Goal: Task Accomplishment & Management: Manage account settings

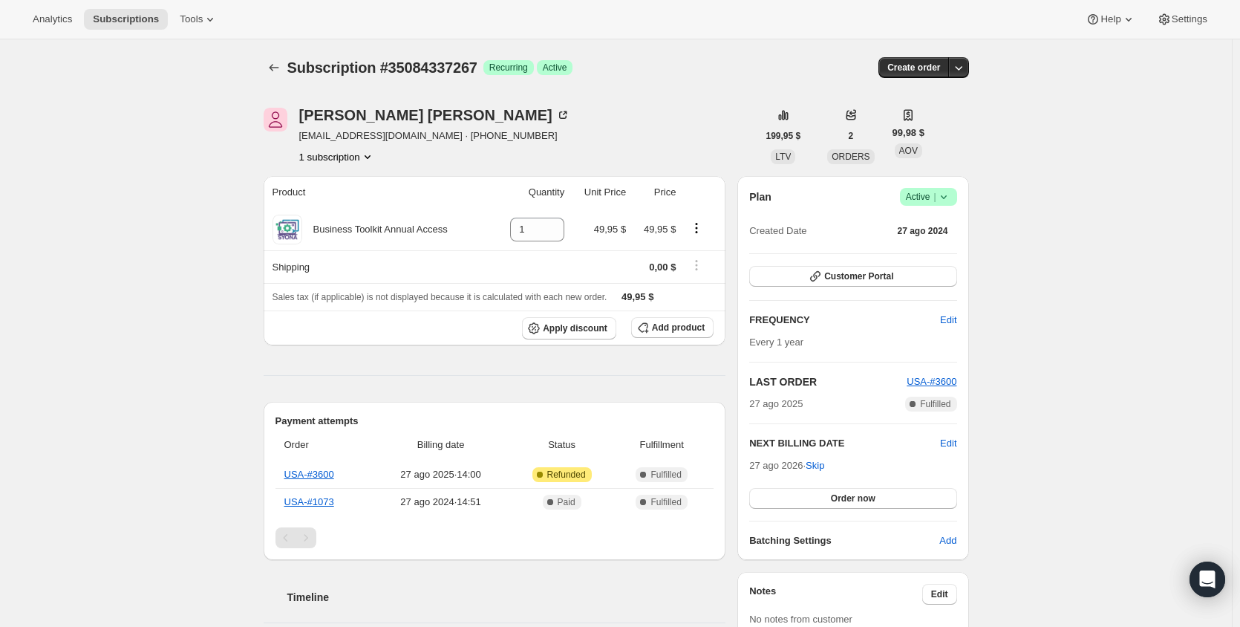
click at [936, 199] on span "|" at bounding box center [935, 197] width 2 height 12
click at [942, 250] on span "Cancel subscription" at bounding box center [927, 251] width 84 height 11
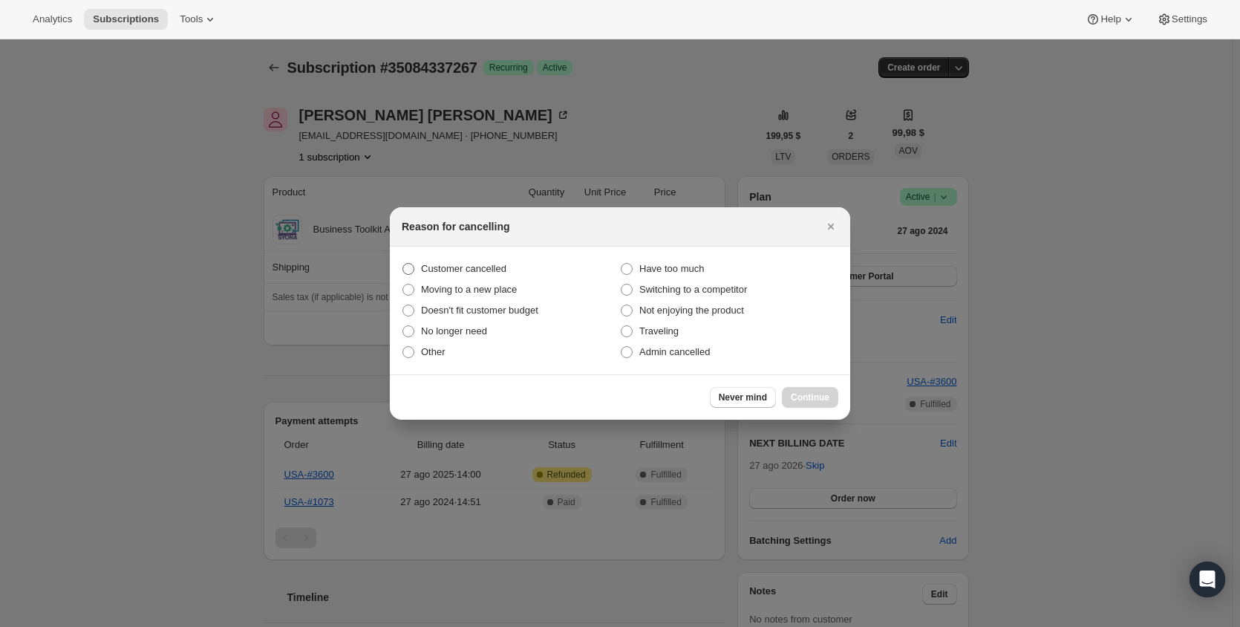
click at [457, 269] on span "Customer cancelled" at bounding box center [463, 268] width 85 height 11
click at [403, 264] on input "Customer cancelled" at bounding box center [403, 263] width 1 height 1
radio input "true"
click at [809, 397] on span "Continue" at bounding box center [810, 397] width 39 height 12
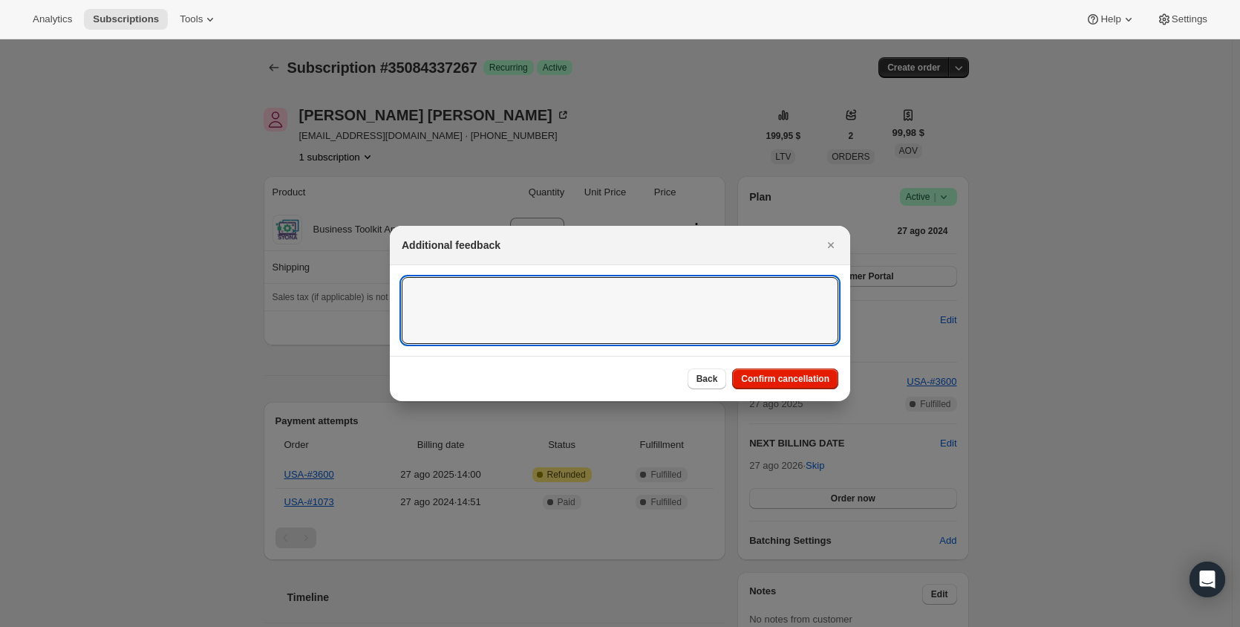
click at [471, 302] on textarea ":r15:" at bounding box center [620, 310] width 437 height 67
paste textarea "Affiliate 277272 has decided to cancel their BA account."
click at [480, 292] on textarea "Affiliate 277272 has decided to cancel their BA account." at bounding box center [620, 310] width 437 height 67
click at [482, 288] on textarea "Affiliate 277272 has decided to cancel their BA account." at bounding box center [620, 310] width 437 height 67
type textarea "Affiliate 277265 has decided to cancel their BA account."
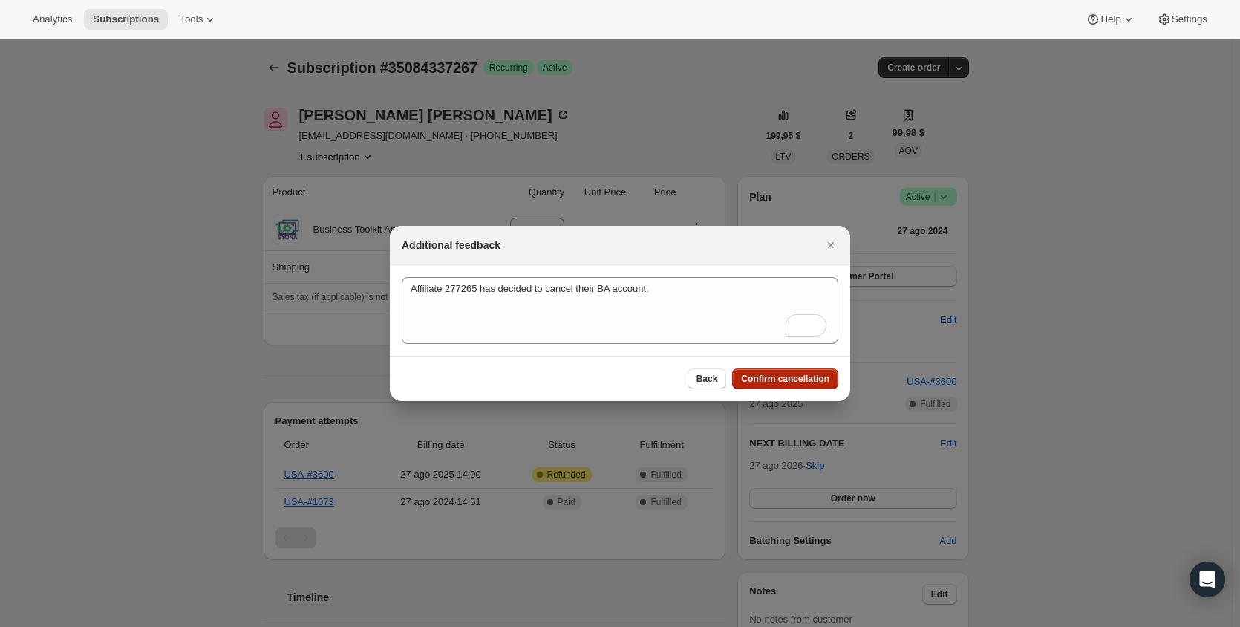
click at [778, 379] on span "Confirm cancellation" at bounding box center [785, 379] width 88 height 12
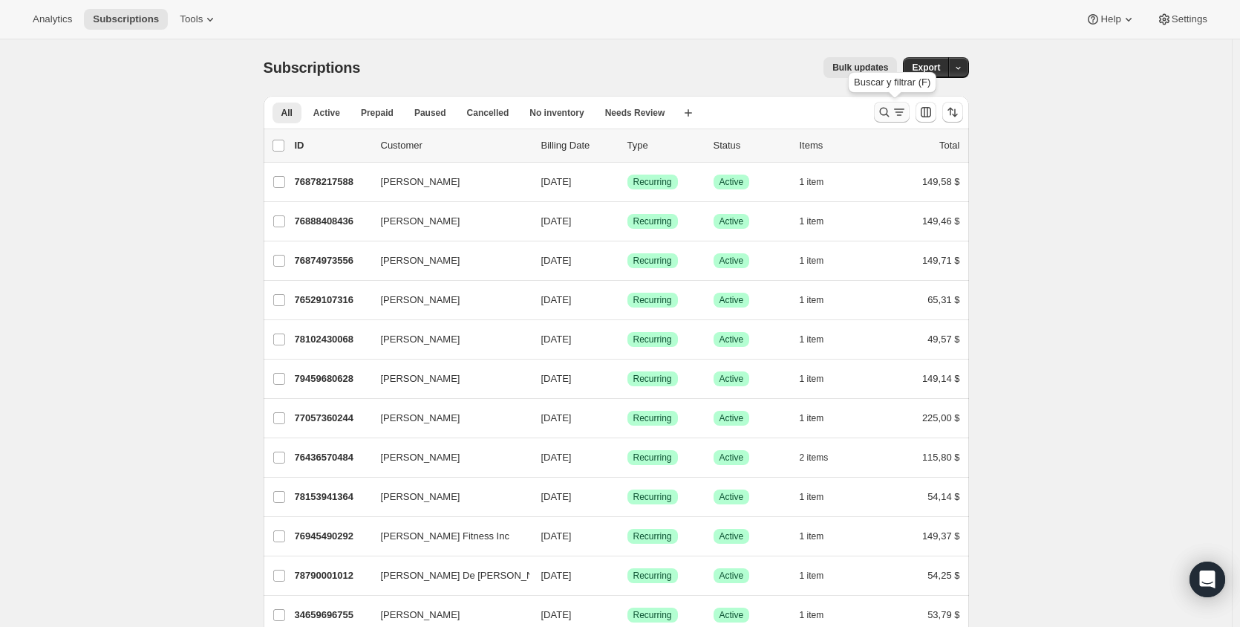
click at [889, 106] on icon "Buscar y filtrar resultados" at bounding box center [884, 112] width 15 height 15
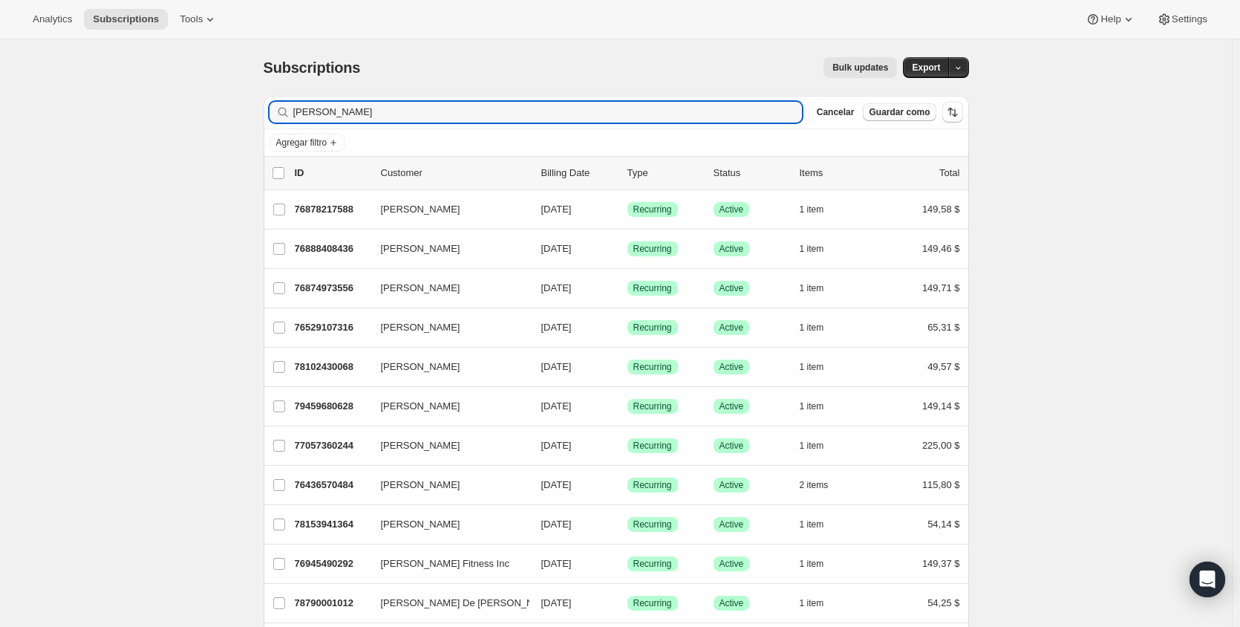
type input "issac"
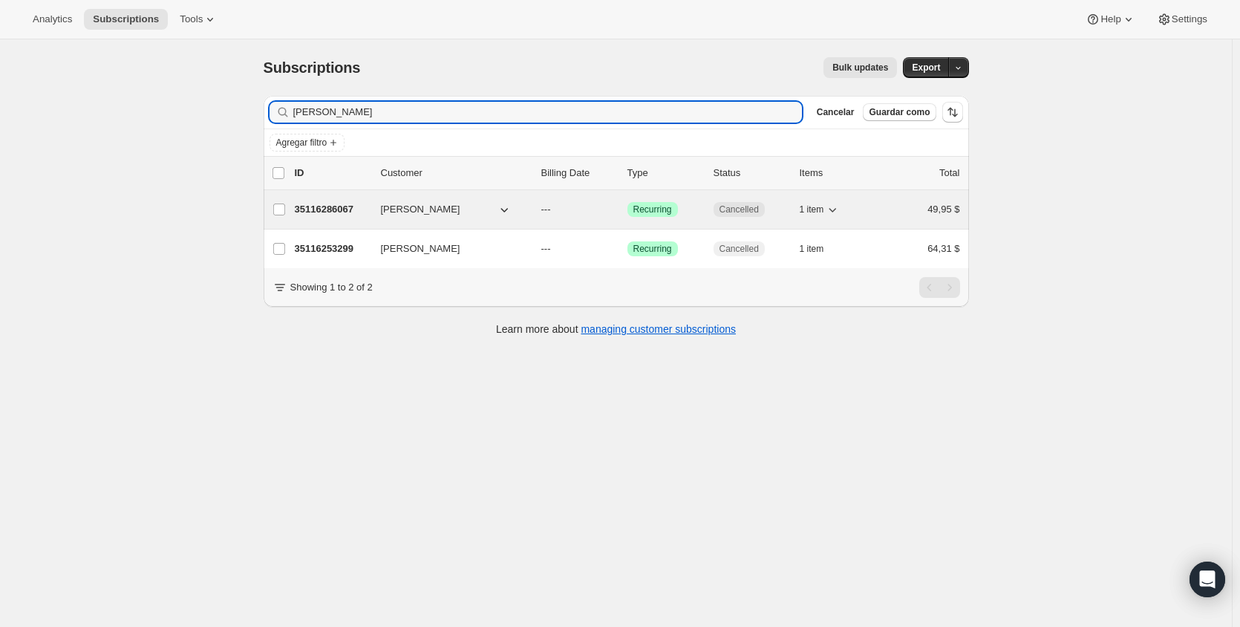
click at [333, 218] on div "35116286067 Issac Dominguez --- Logrado Recurring Cancelled 1 item 49,95 $" at bounding box center [627, 209] width 665 height 21
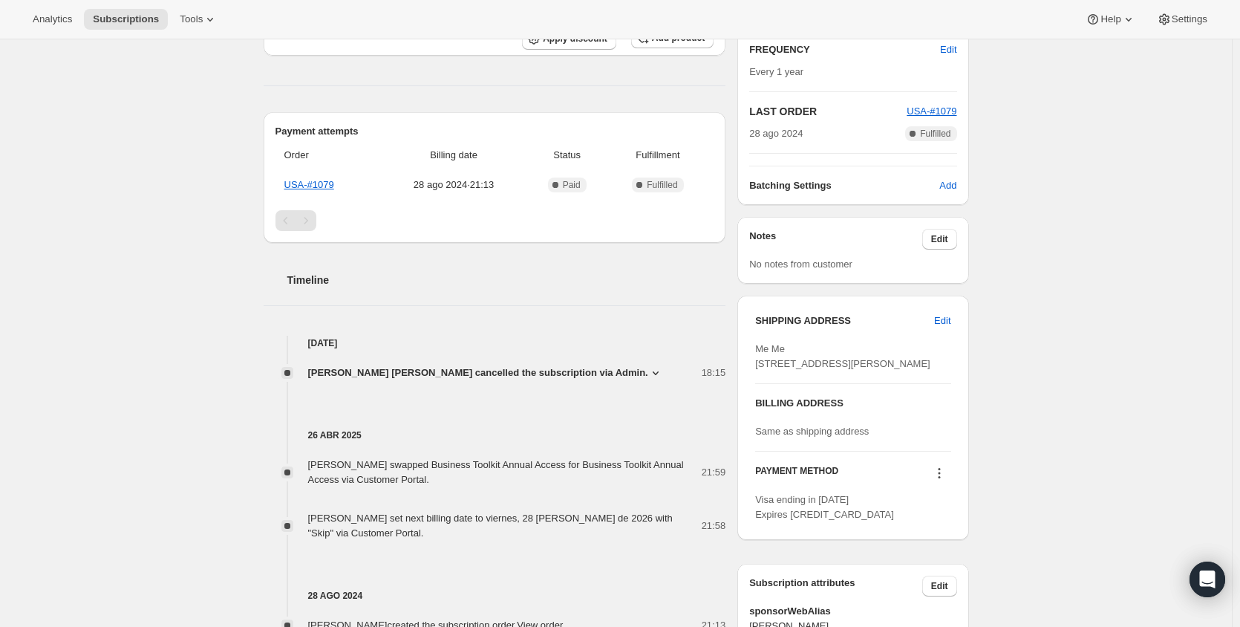
scroll to position [297, 0]
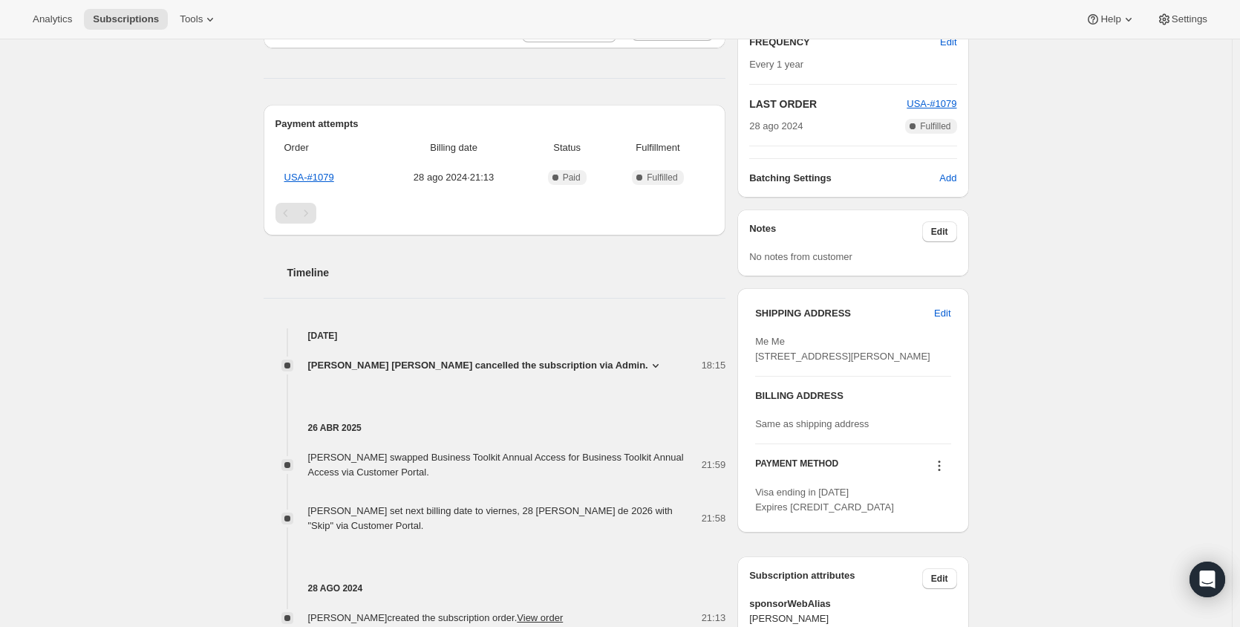
click at [481, 365] on span "David Suárez Duarte cancelled the subscription via Admin." at bounding box center [478, 365] width 340 height 15
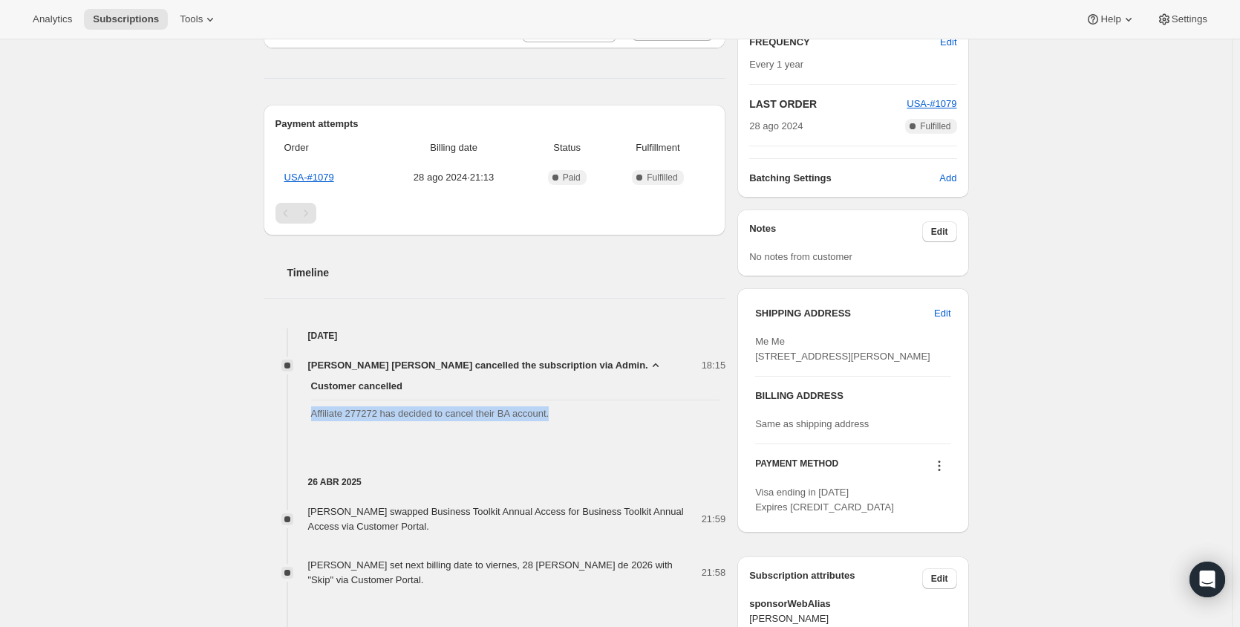
drag, startPoint x: 575, startPoint y: 409, endPoint x: 307, endPoint y: 410, distance: 267.4
click at [307, 410] on div "Customer cancelled Affiliate 277272 has decided to cancel their BA account." at bounding box center [495, 400] width 463 height 54
copy span "Affiliate 277272 has decided to cancel their BA account."
